Goal: Task Accomplishment & Management: Use online tool/utility

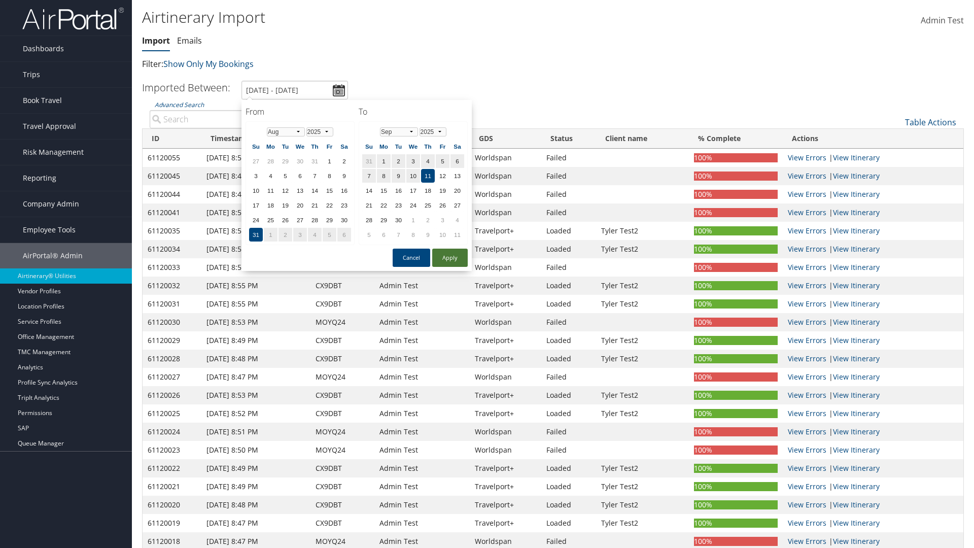
click at [450, 258] on button "Apply" at bounding box center [449, 257] width 35 height 18
type input "[DATE] - [DATE]"
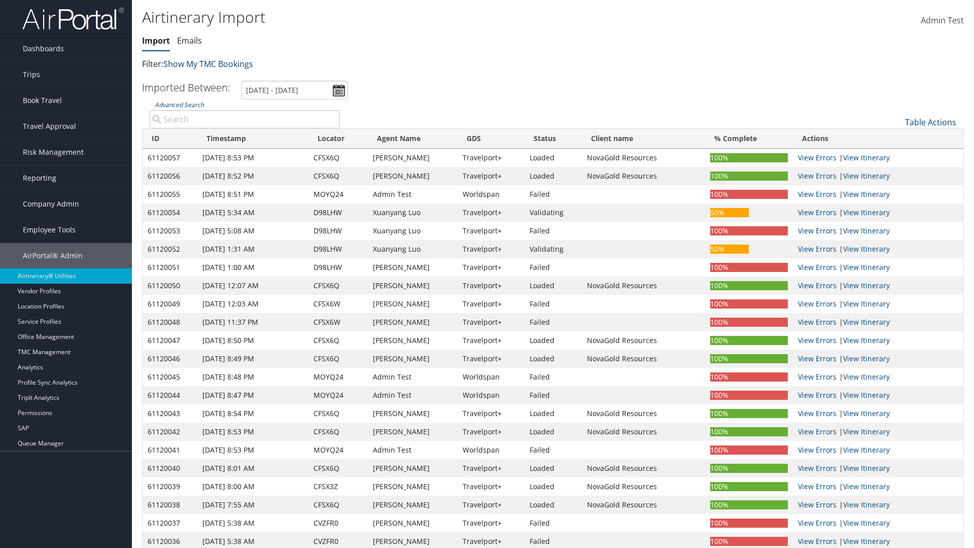
click at [170, 138] on th "ID" at bounding box center [169, 139] width 55 height 20
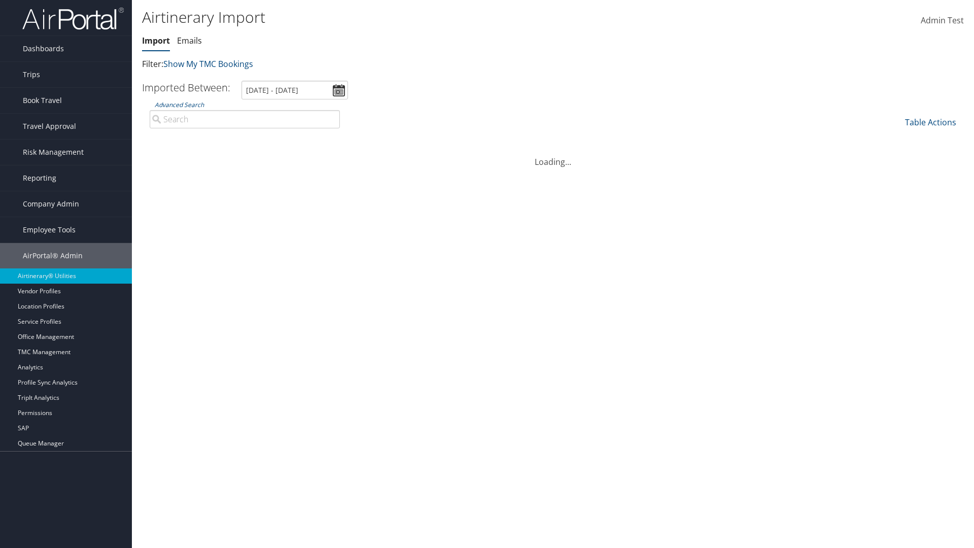
scroll to position [129, 0]
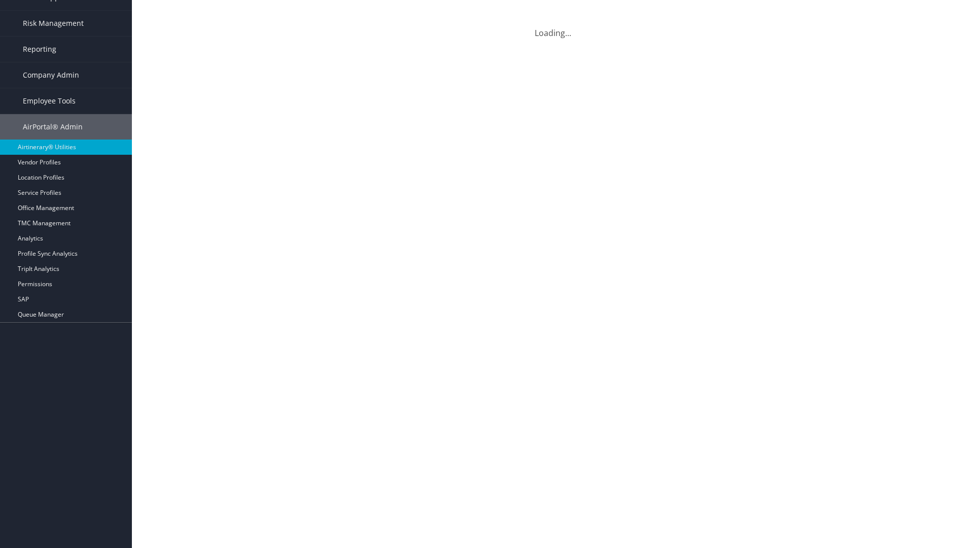
click at [170, 10] on th "ID" at bounding box center [169, 10] width 55 height 20
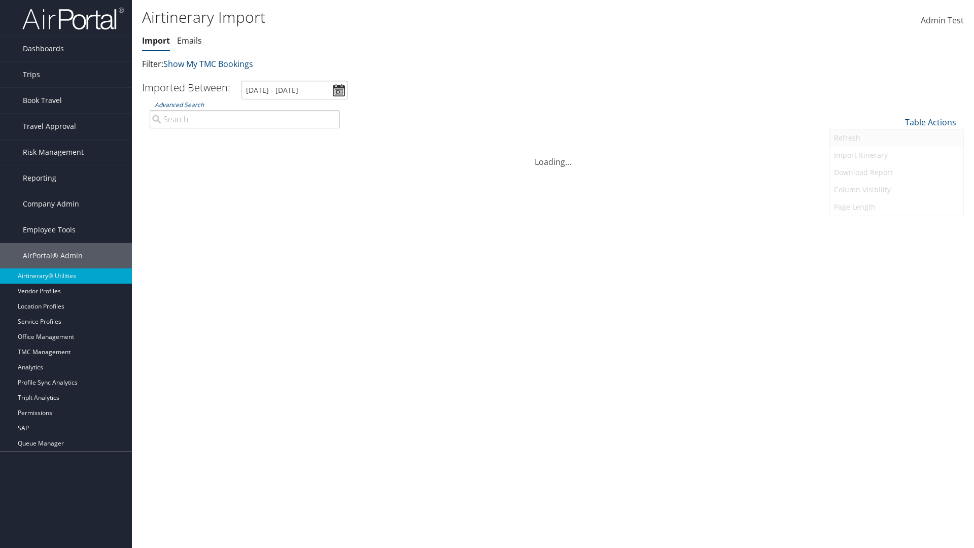
click at [896, 138] on link "Refresh" at bounding box center [896, 137] width 133 height 17
click at [896, 207] on link "Page Length" at bounding box center [896, 206] width 133 height 17
click at [896, 156] on link "25" at bounding box center [896, 156] width 133 height 17
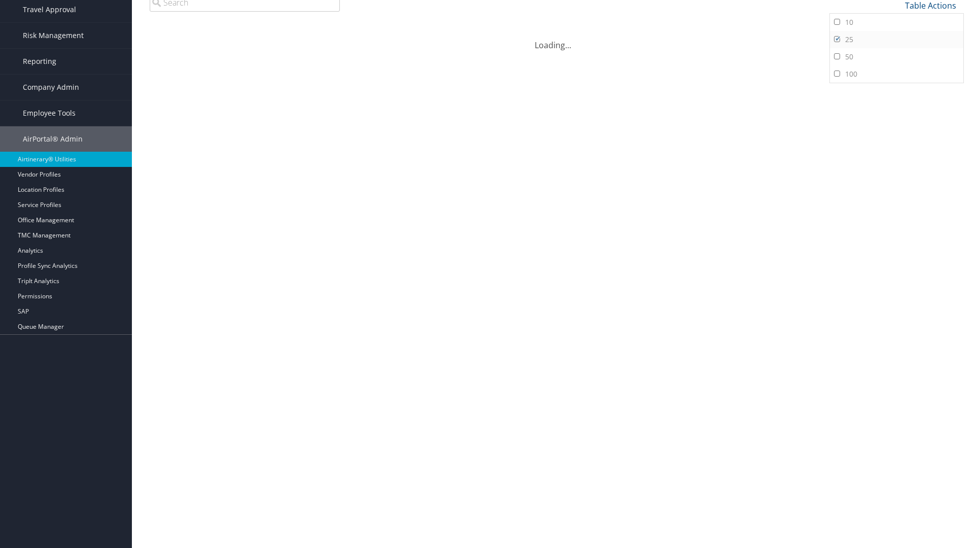
scroll to position [75, 0]
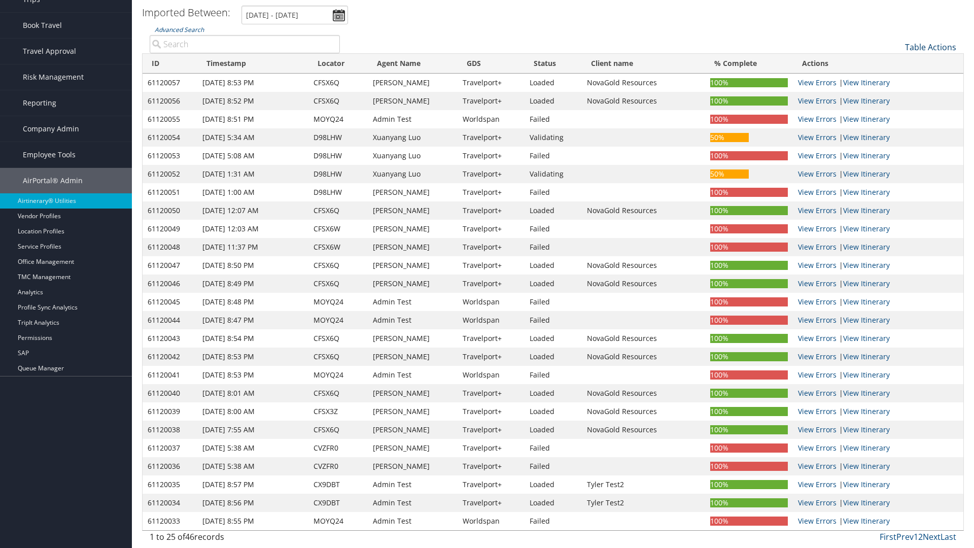
click at [930, 47] on link "Table Actions" at bounding box center [930, 47] width 51 height 11
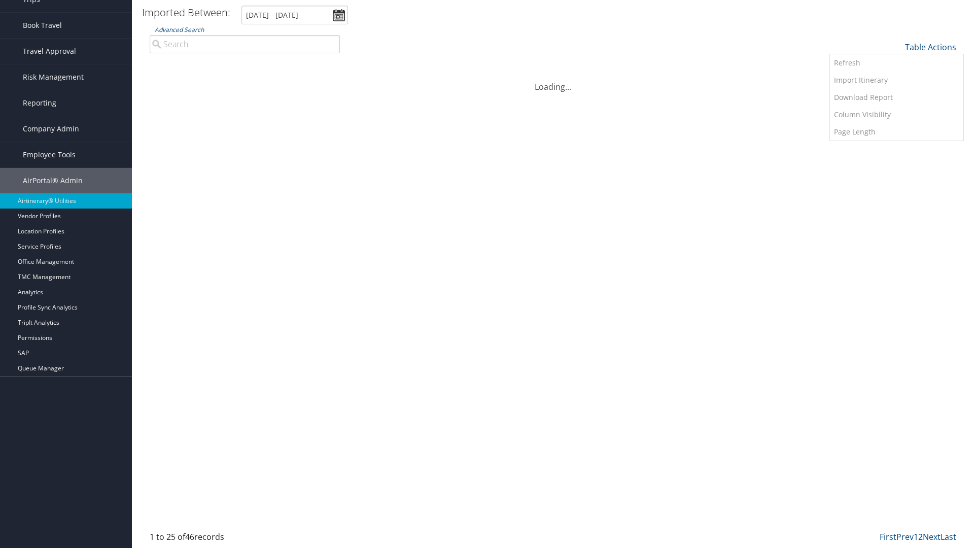
click at [896, 98] on link "50" at bounding box center [896, 98] width 133 height 17
